Goal: Task Accomplishment & Management: Use online tool/utility

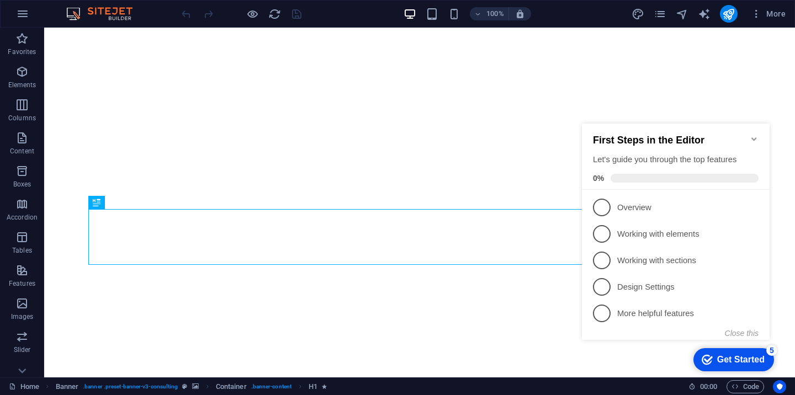
click at [752, 135] on icon "Minimize checklist" at bounding box center [754, 139] width 9 height 9
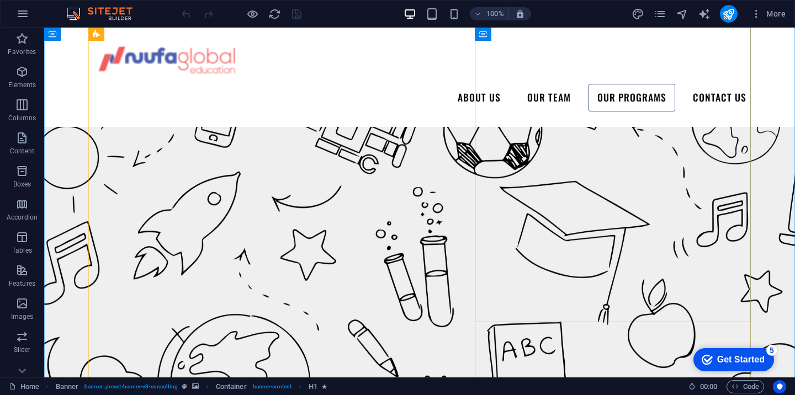
scroll to position [1652, 0]
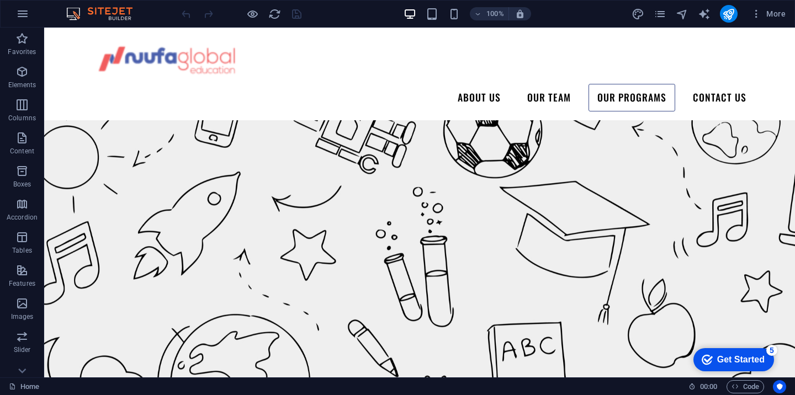
click at [734, 360] on div "Get Started" at bounding box center [742, 360] width 48 height 10
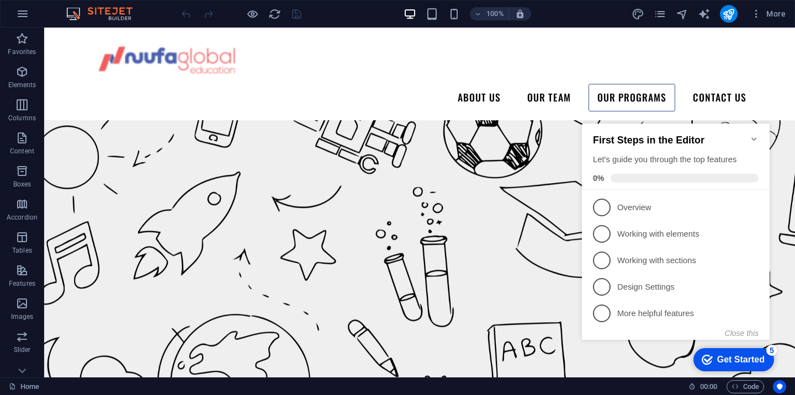
click at [752, 135] on icon "Minimize checklist" at bounding box center [754, 139] width 9 height 9
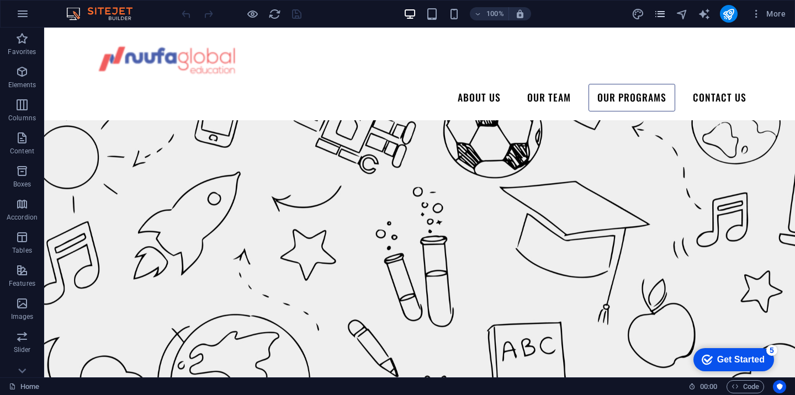
click at [663, 19] on icon "pages" at bounding box center [660, 14] width 13 height 13
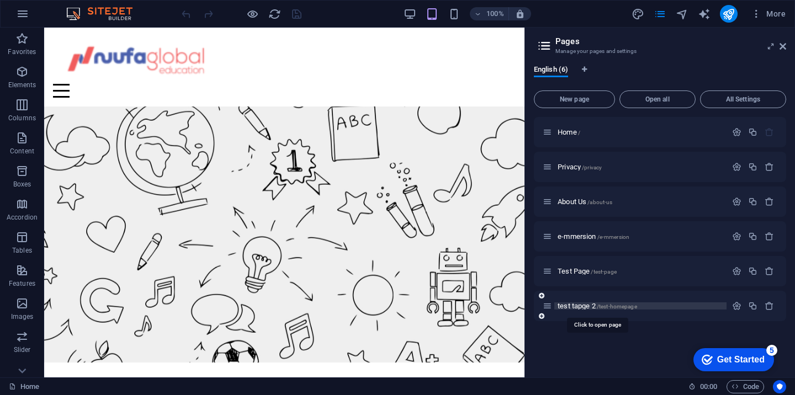
click at [582, 309] on span "test tapge 2 /test-homepage" at bounding box center [598, 306] width 80 height 8
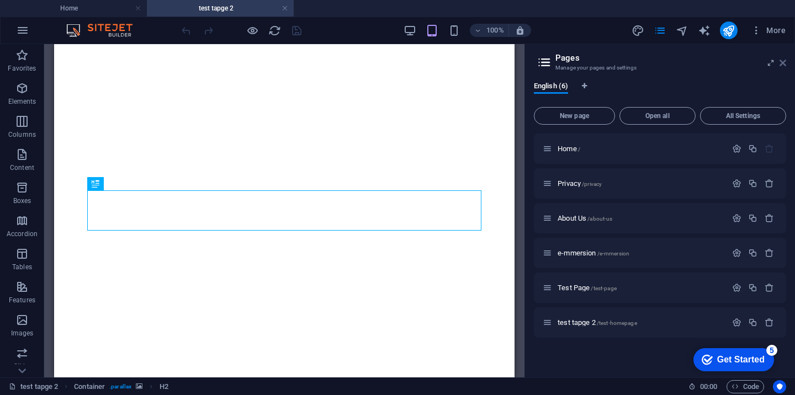
click at [783, 61] on icon at bounding box center [783, 63] width 7 height 9
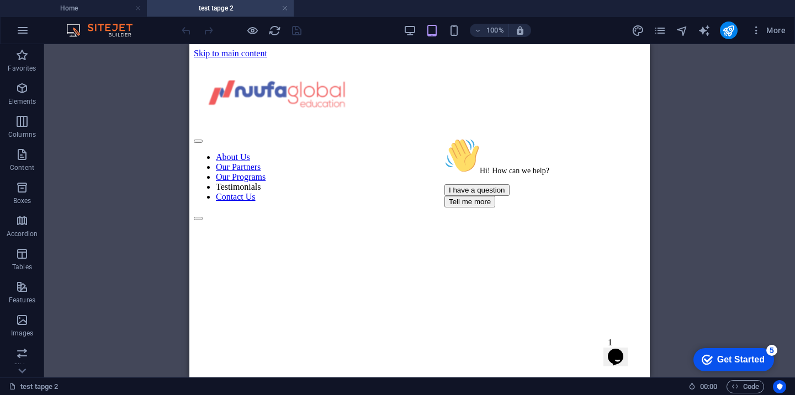
click at [402, 31] on div "100% More" at bounding box center [485, 31] width 611 height 18
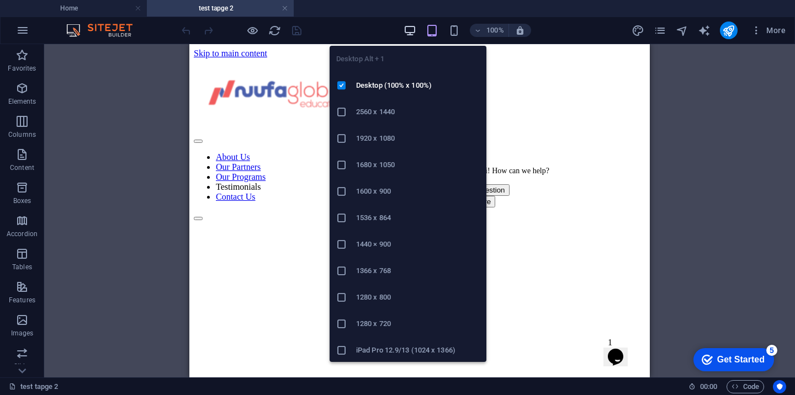
click at [411, 31] on icon "button" at bounding box center [410, 30] width 13 height 13
